Goal: Task Accomplishment & Management: Manage account settings

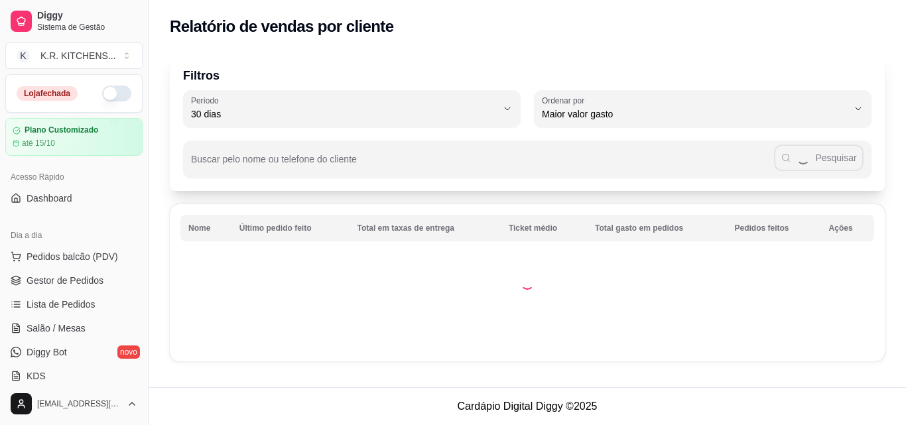
select select "30"
select select "HIGHEST_TOTAL_SPENT_WITH_ORDERS"
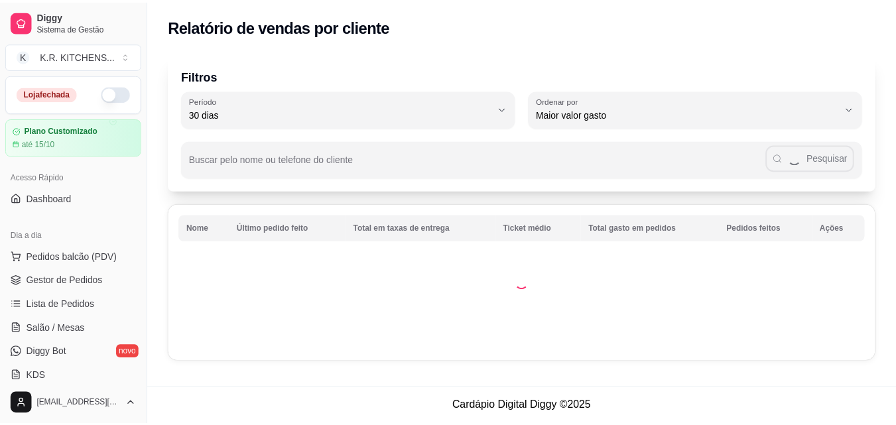
scroll to position [265, 0]
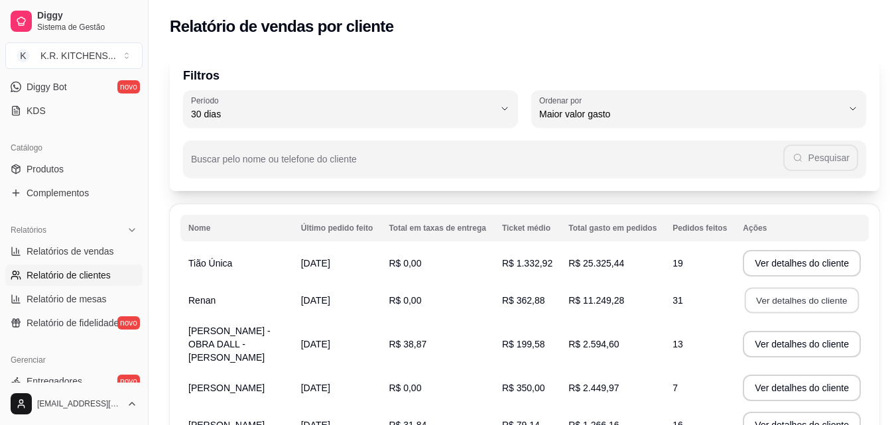
click at [797, 303] on button "Ver detalhes do cliente" at bounding box center [802, 301] width 114 height 26
click at [815, 304] on button "Ver detalhes do cliente" at bounding box center [802, 300] width 118 height 27
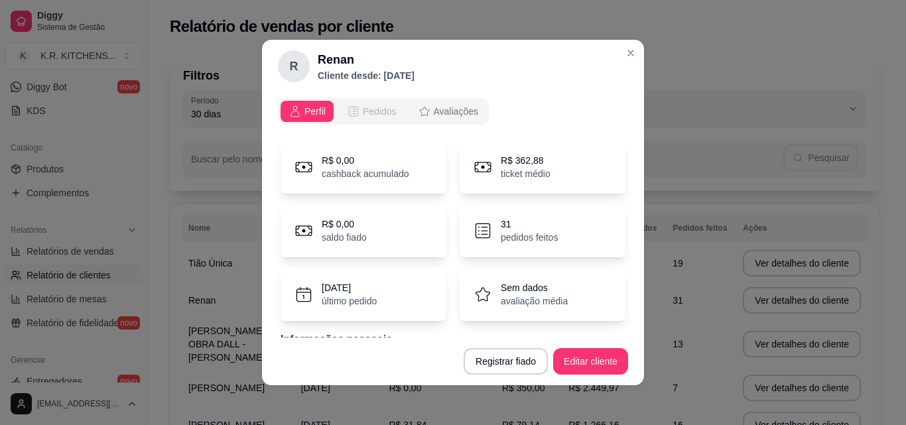
click at [374, 107] on span "Pedidos" at bounding box center [380, 111] width 34 height 13
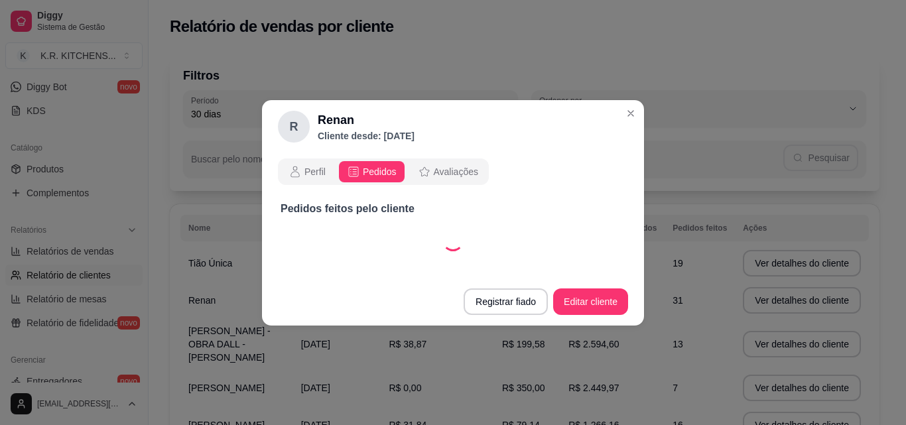
select select "30"
select select "ALL"
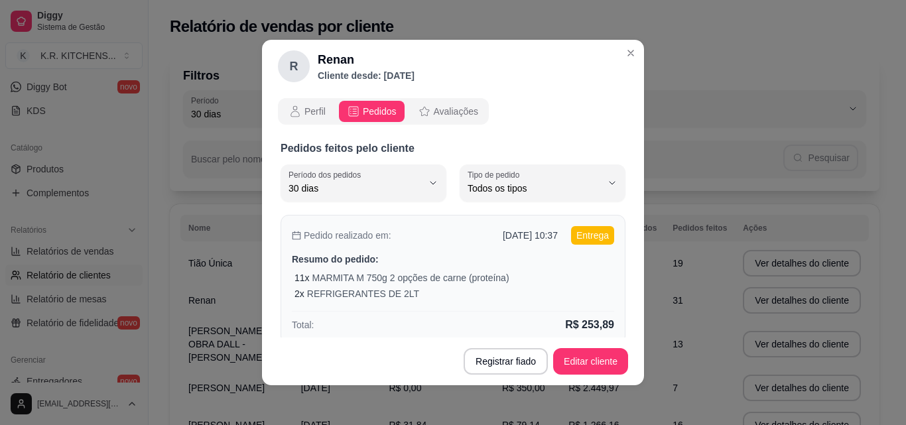
click at [522, 257] on p "Resumo do pedido:" at bounding box center [453, 259] width 322 height 13
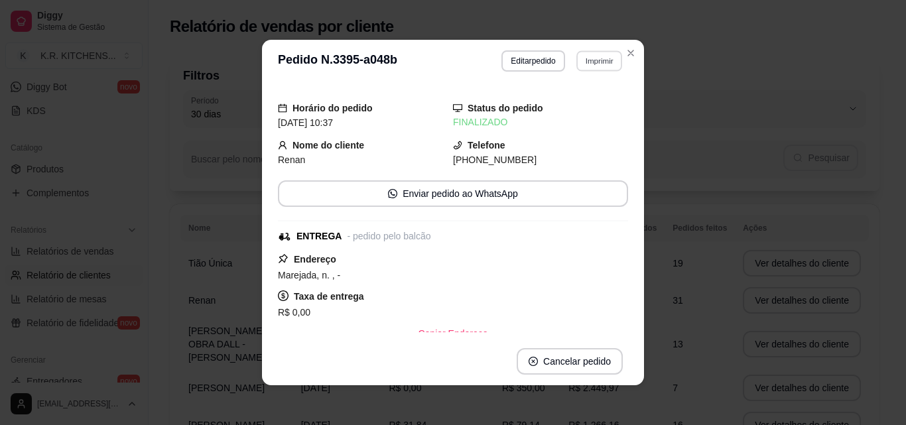
click at [594, 67] on button "Imprimir" at bounding box center [600, 60] width 46 height 21
click at [588, 110] on button "IMPRESSORA" at bounding box center [571, 107] width 96 height 21
click at [588, 110] on div "Escolha a impressora IMPRESSORA" at bounding box center [570, 98] width 109 height 45
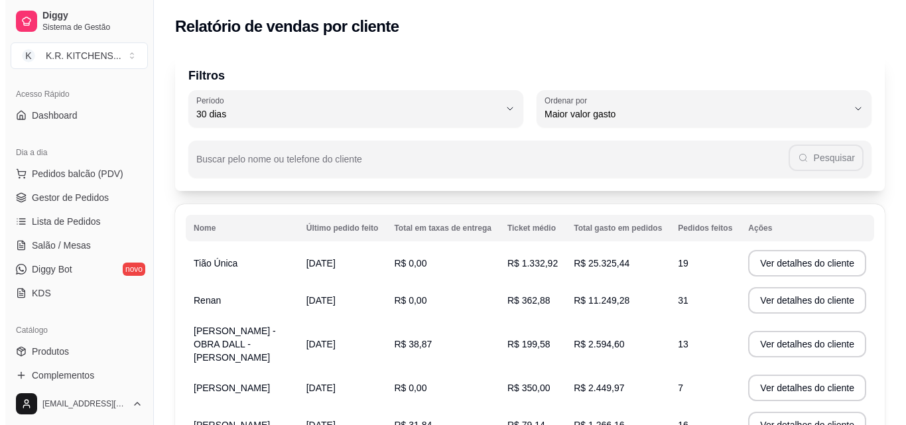
scroll to position [66, 0]
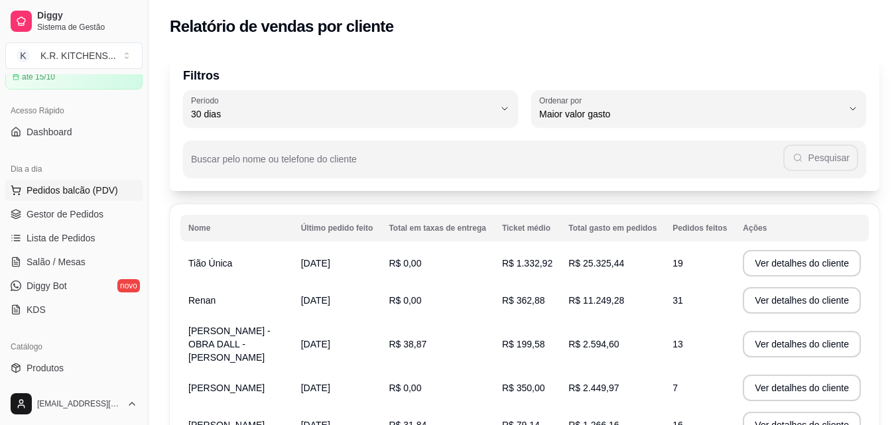
click at [78, 184] on span "Pedidos balcão (PDV)" at bounding box center [73, 190] width 92 height 13
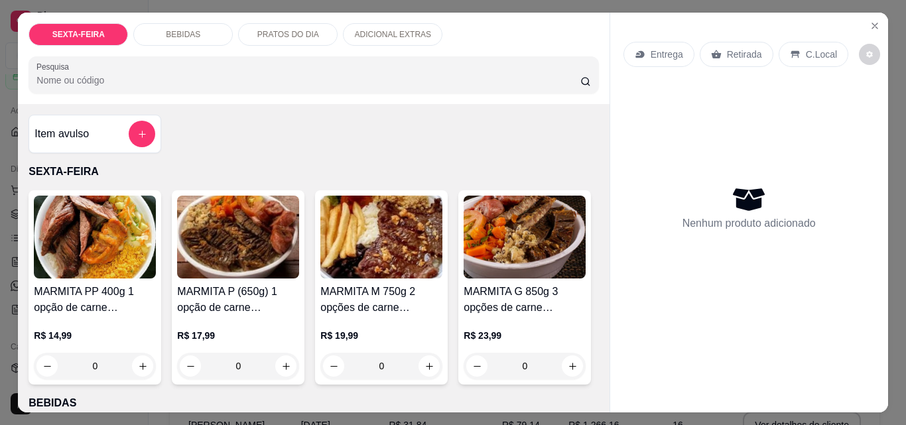
click at [399, 253] on img at bounding box center [381, 237] width 122 height 83
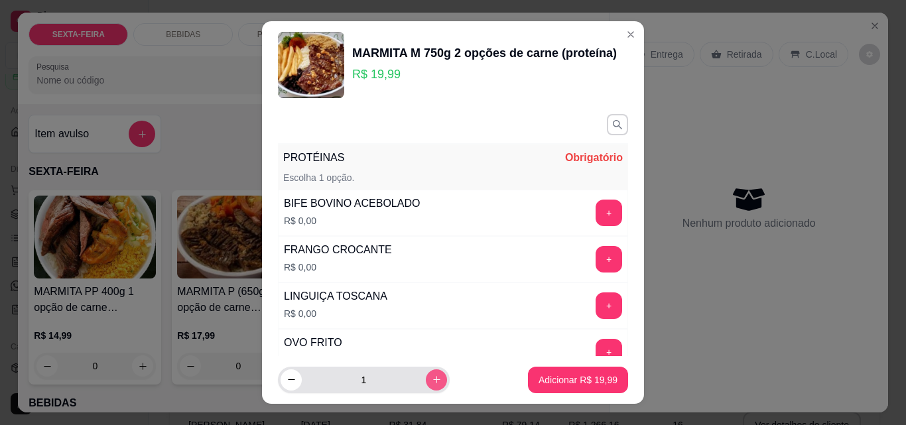
click at [432, 379] on icon "increase-product-quantity" at bounding box center [437, 380] width 10 height 10
click at [432, 377] on icon "increase-product-quantity" at bounding box center [437, 381] width 10 height 10
click at [432, 376] on icon "increase-product-quantity" at bounding box center [437, 381] width 10 height 10
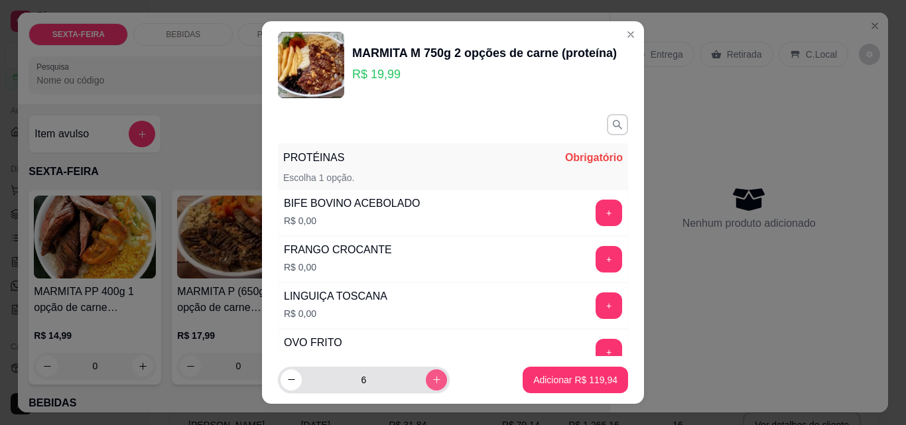
click at [432, 378] on icon "increase-product-quantity" at bounding box center [437, 380] width 10 height 10
click at [432, 376] on icon "increase-product-quantity" at bounding box center [437, 381] width 10 height 10
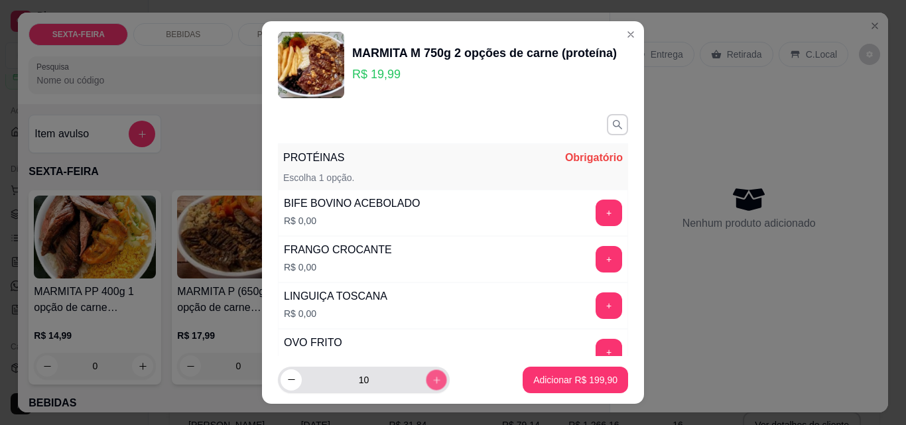
type input "11"
click at [596, 213] on button "+" at bounding box center [609, 213] width 27 height 27
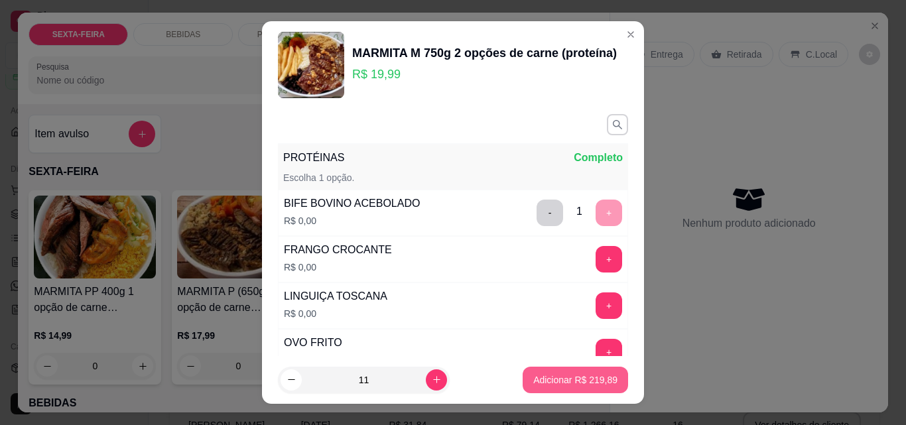
click at [561, 377] on p "Adicionar R$ 219,89" at bounding box center [575, 380] width 84 height 13
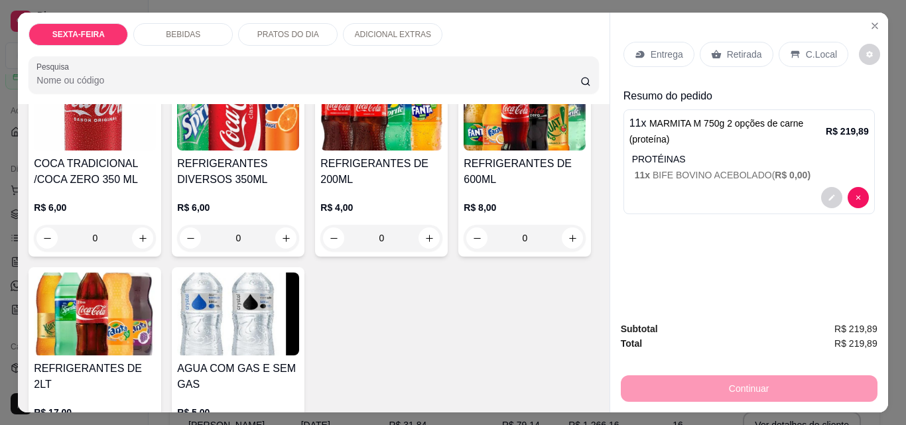
scroll to position [531, 0]
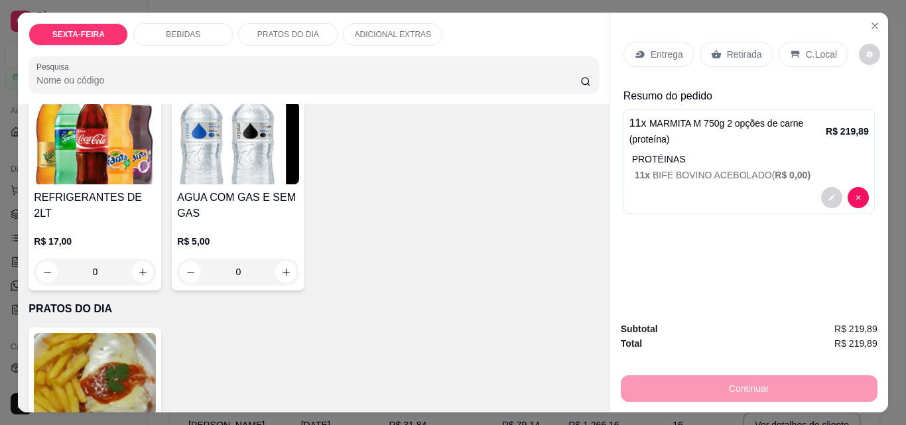
click at [156, 184] on img at bounding box center [95, 143] width 122 height 83
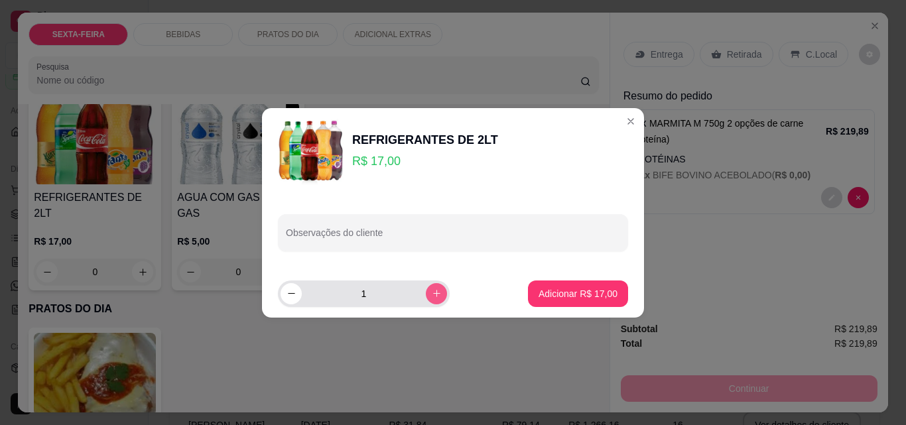
click at [432, 291] on icon "increase-product-quantity" at bounding box center [437, 294] width 10 height 10
type input "2"
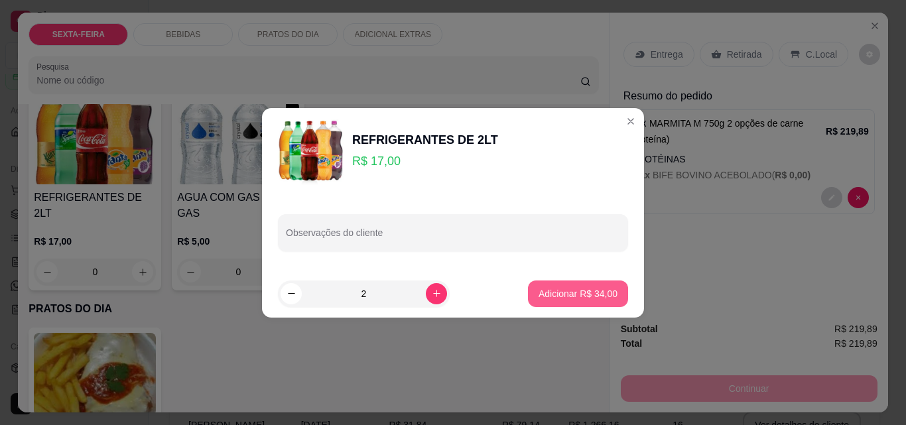
click at [593, 294] on p "Adicionar R$ 34,00" at bounding box center [578, 293] width 79 height 13
type input "2"
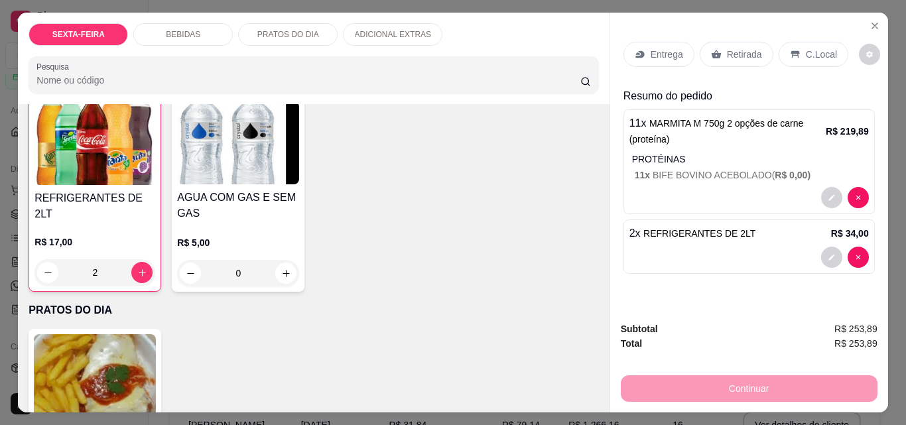
click at [658, 48] on p "Entrega" at bounding box center [667, 54] width 33 height 13
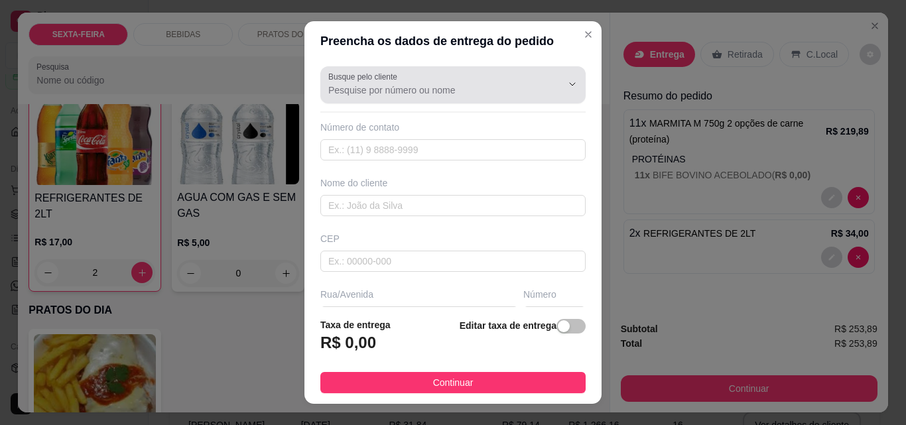
click at [423, 92] on input "Busque pelo cliente" at bounding box center [434, 90] width 212 height 13
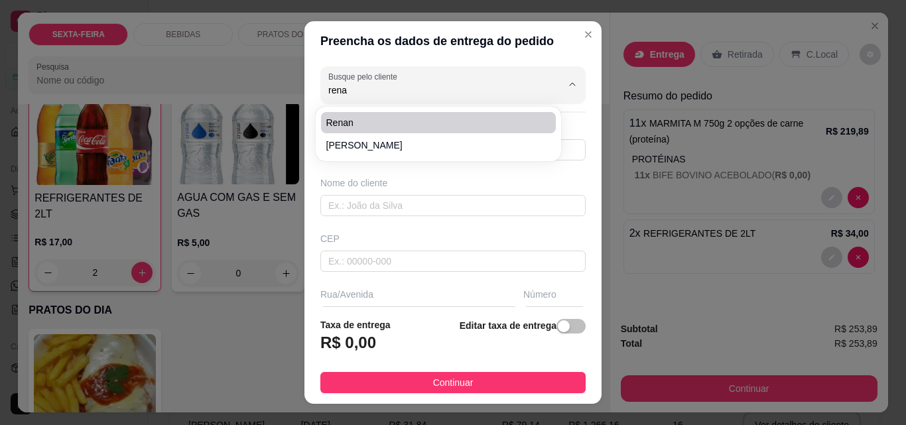
click at [421, 120] on span "Renan" at bounding box center [431, 122] width 211 height 13
type input "Renan"
type input "14981711349"
type input "Renan"
type input "Marejada"
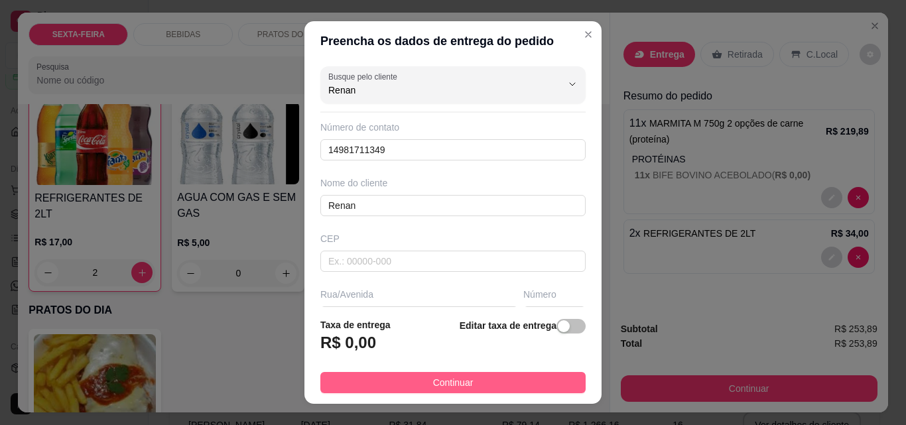
type input "Renan"
click at [529, 378] on button "Continuar" at bounding box center [452, 382] width 265 height 21
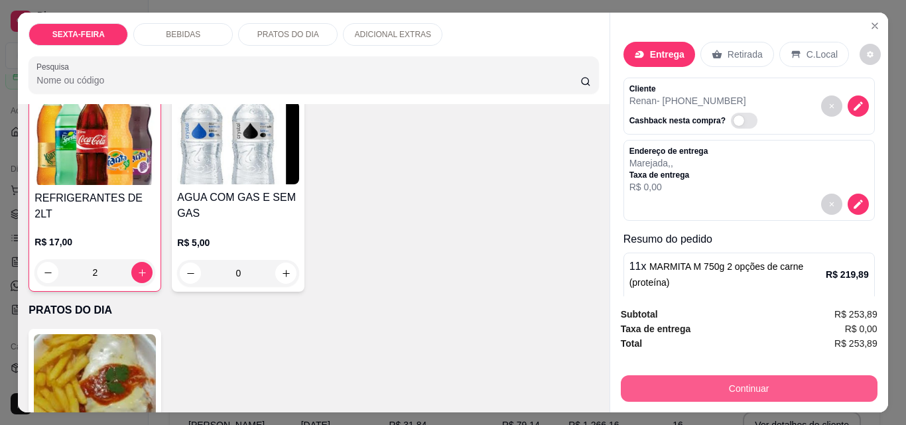
click at [744, 385] on button "Continuar" at bounding box center [749, 389] width 257 height 27
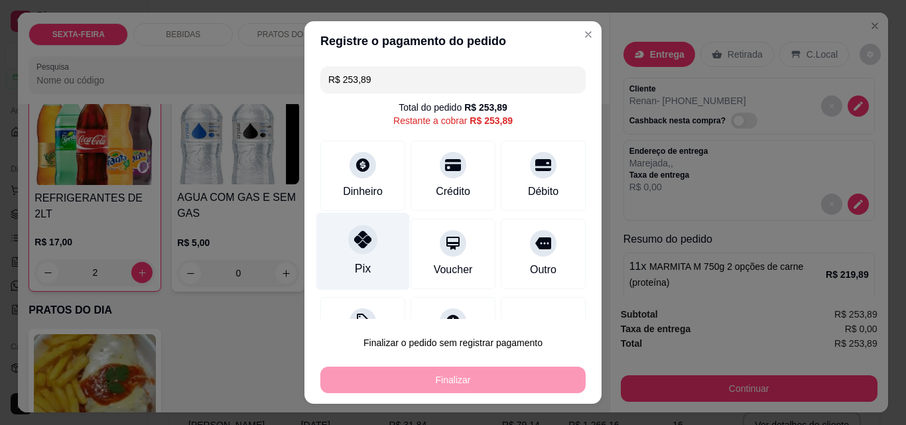
click at [359, 245] on icon at bounding box center [362, 239] width 17 height 17
type input "R$ 0,00"
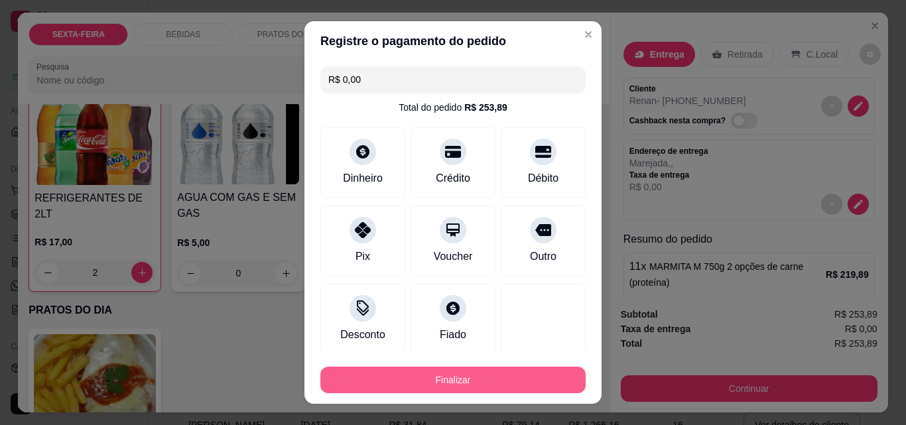
click at [460, 379] on button "Finalizar" at bounding box center [452, 380] width 265 height 27
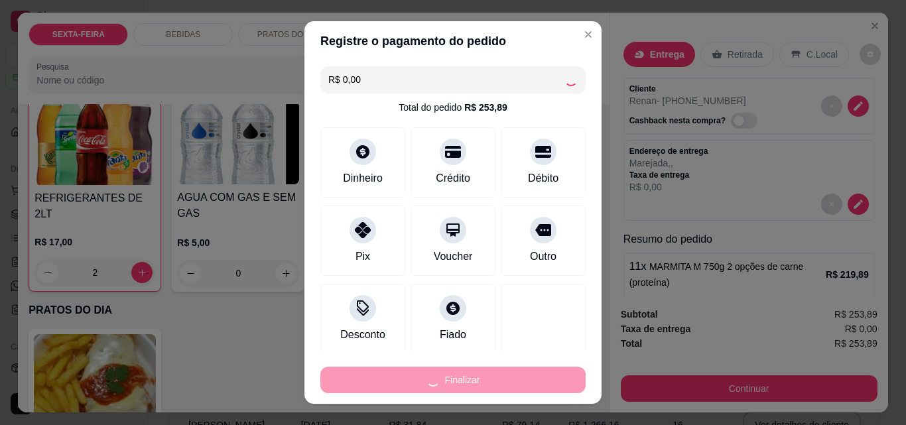
type input "0"
type input "-R$ 253,89"
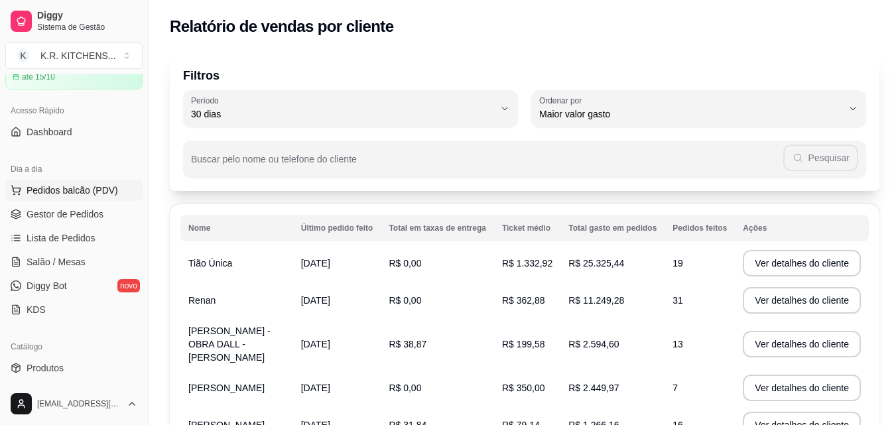
click at [56, 185] on span "Pedidos balcão (PDV)" at bounding box center [73, 190] width 92 height 13
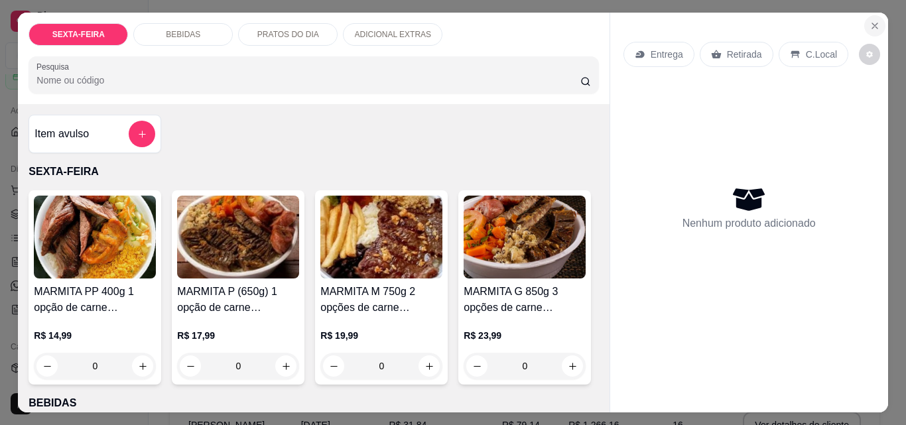
click at [871, 21] on icon "Close" at bounding box center [875, 26] width 11 height 11
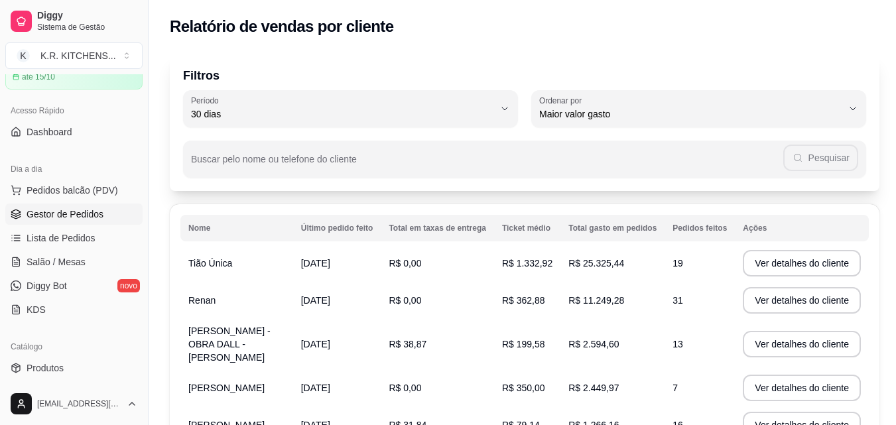
click at [62, 211] on span "Gestor de Pedidos" at bounding box center [65, 214] width 77 height 13
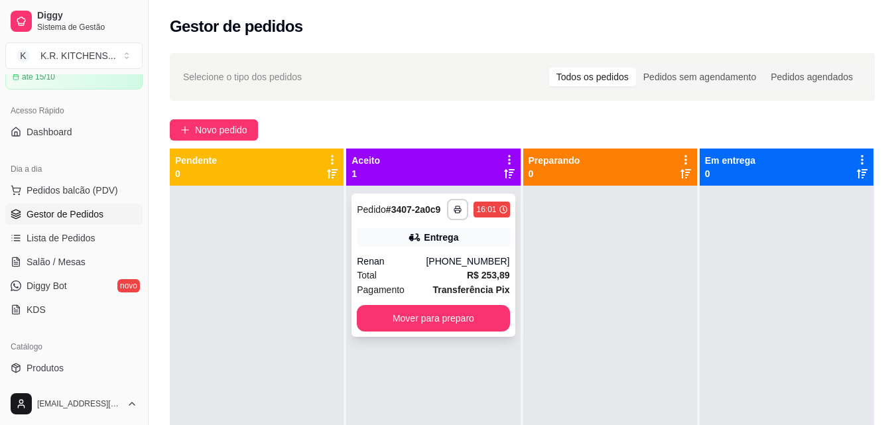
click at [398, 269] on div "Total R$ 253,89" at bounding box center [433, 275] width 153 height 15
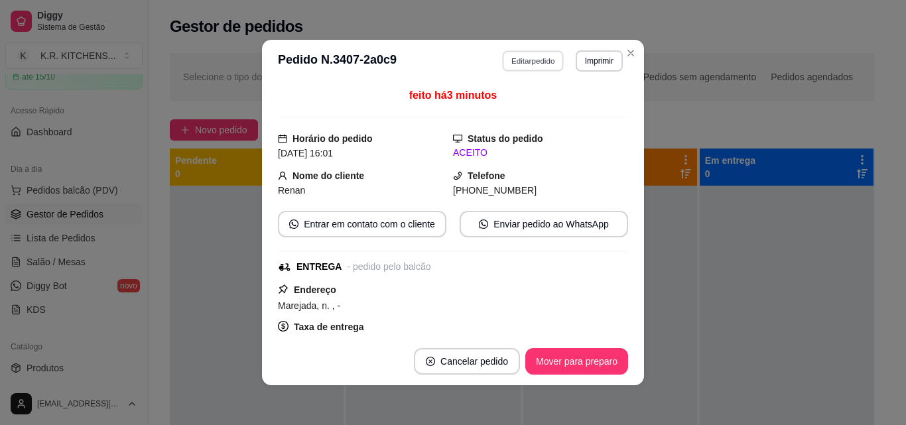
click at [537, 62] on button "Editar pedido" at bounding box center [534, 60] width 62 height 21
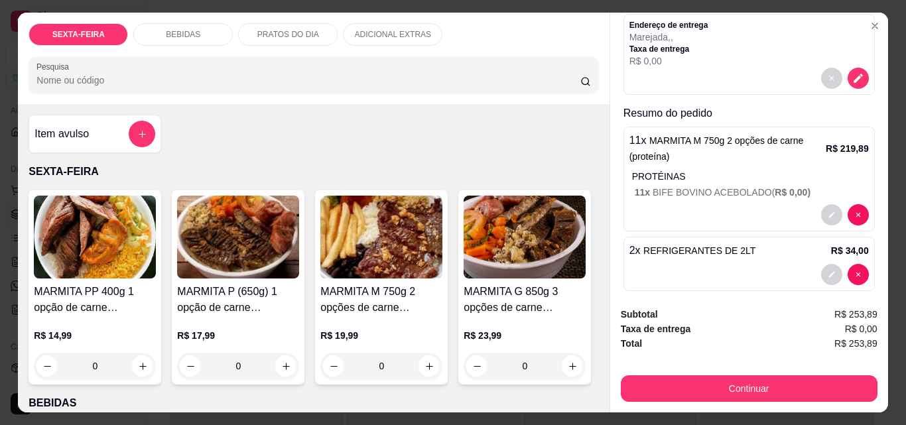
scroll to position [139, 0]
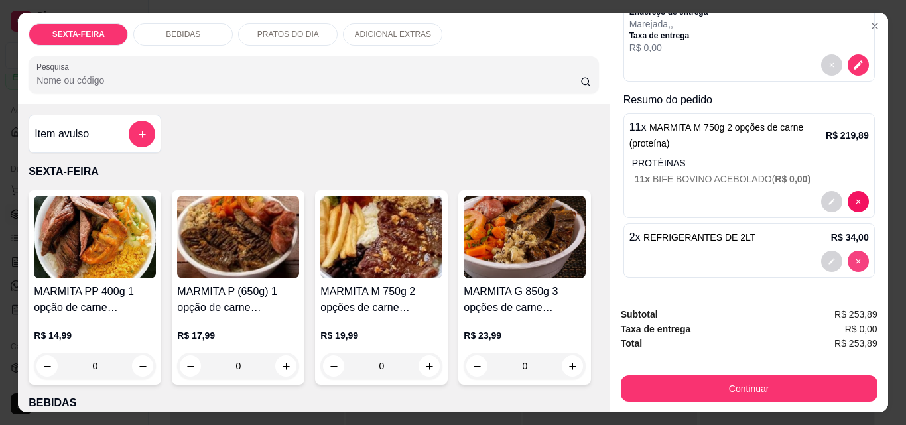
type input "0"
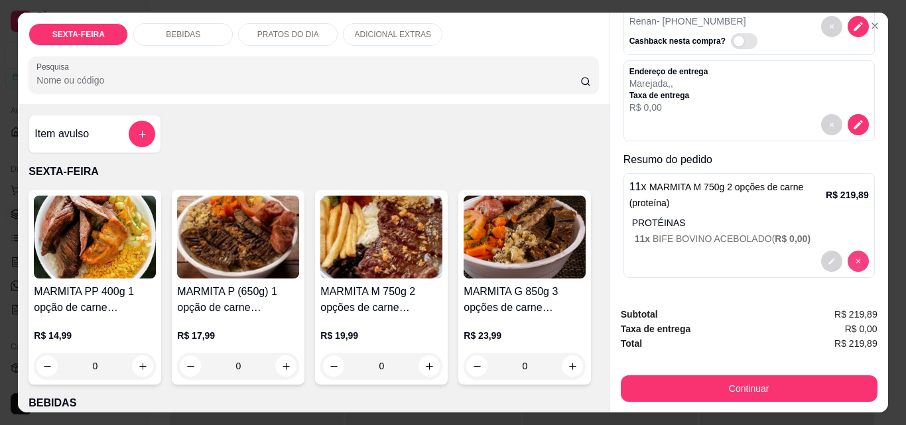
scroll to position [80, 0]
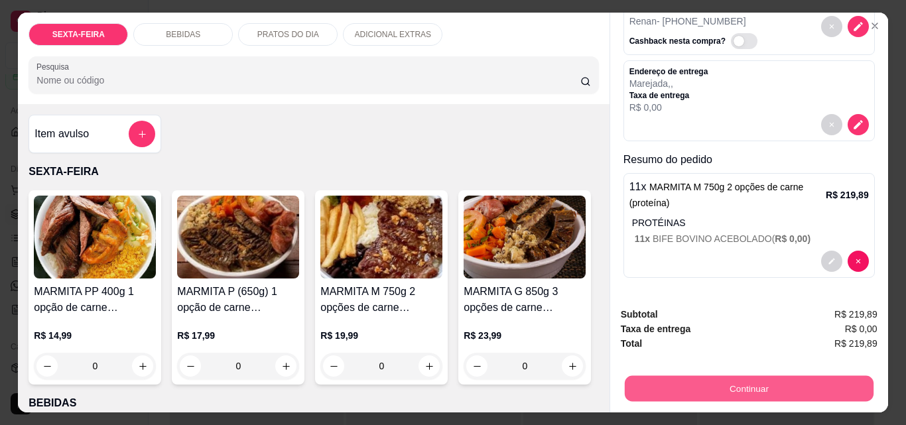
click at [764, 383] on button "Continuar" at bounding box center [748, 389] width 249 height 26
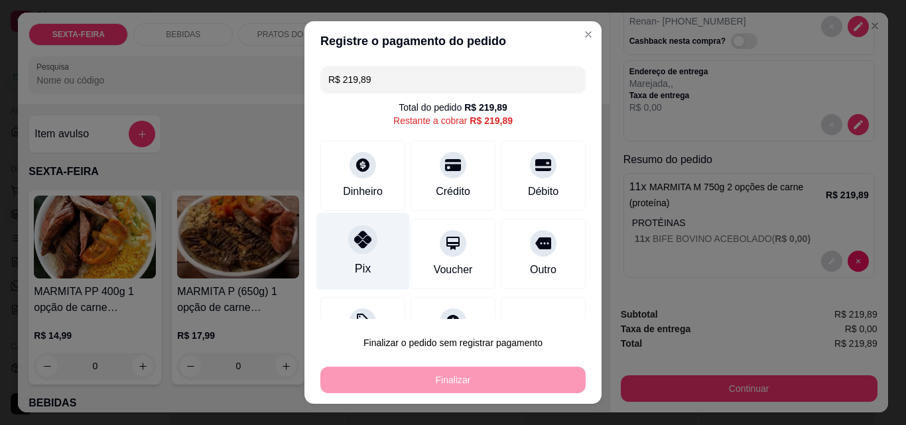
click at [350, 249] on div at bounding box center [362, 239] width 29 height 29
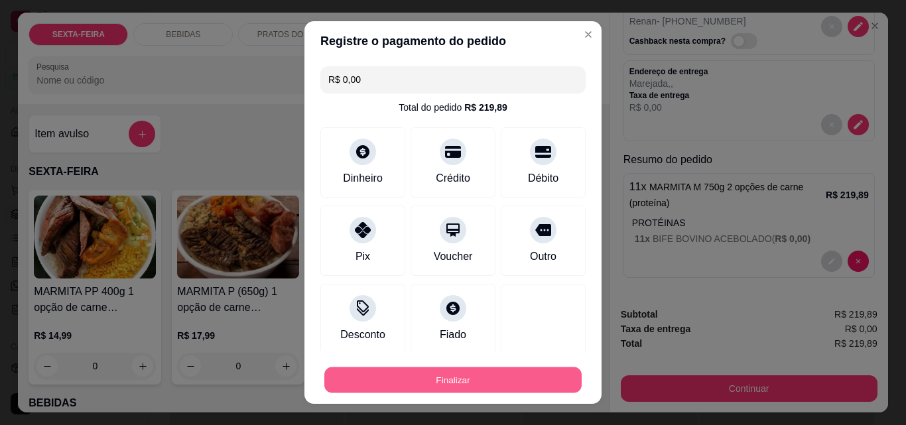
click at [499, 378] on button "Finalizar" at bounding box center [452, 381] width 257 height 26
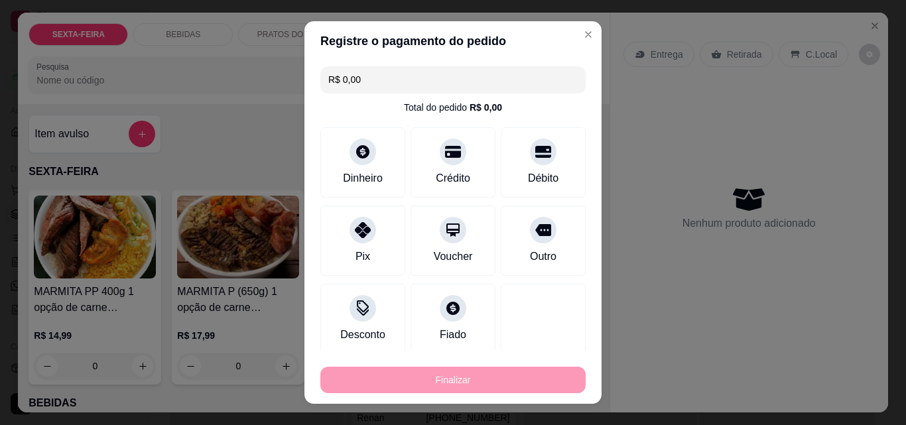
type input "-R$ 219,89"
